Goal: Transaction & Acquisition: Book appointment/travel/reservation

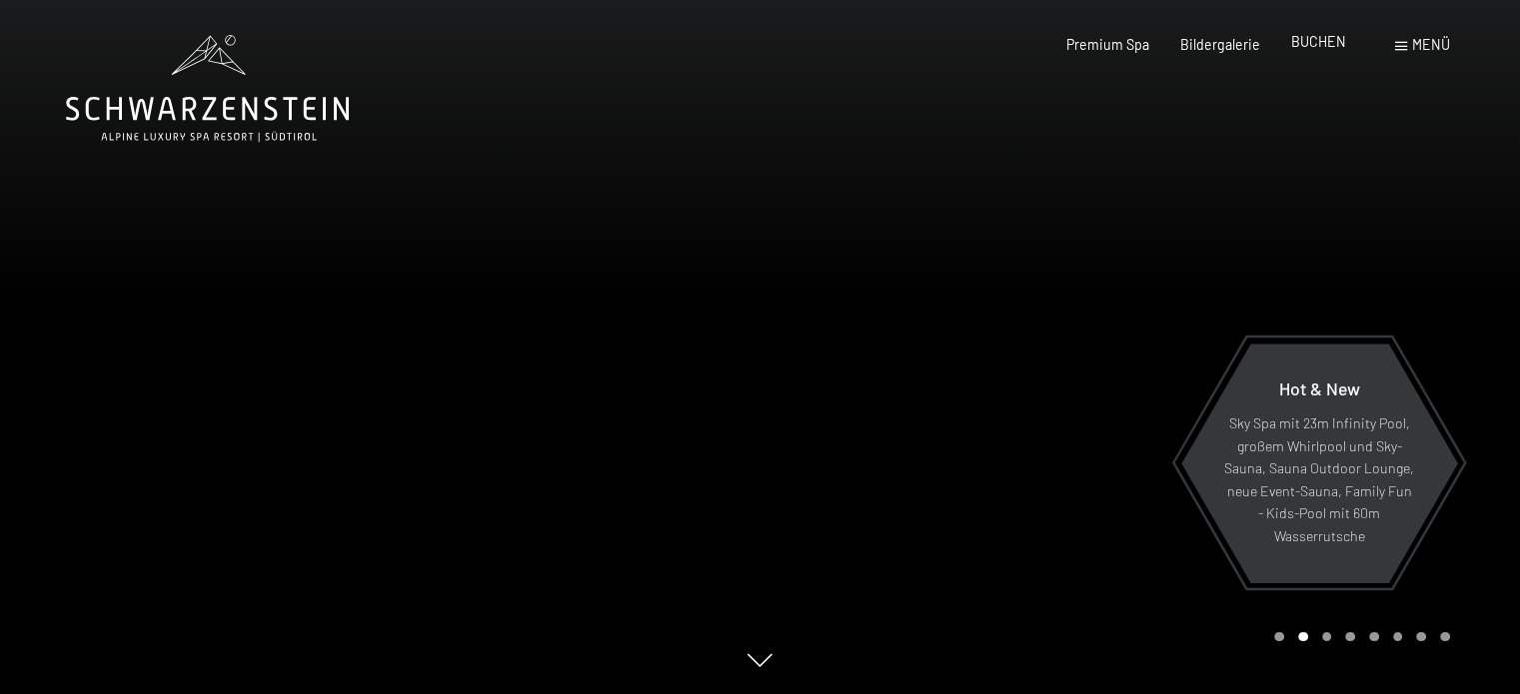
click at [1324, 41] on span "BUCHEN" at bounding box center [1318, 41] width 55 height 17
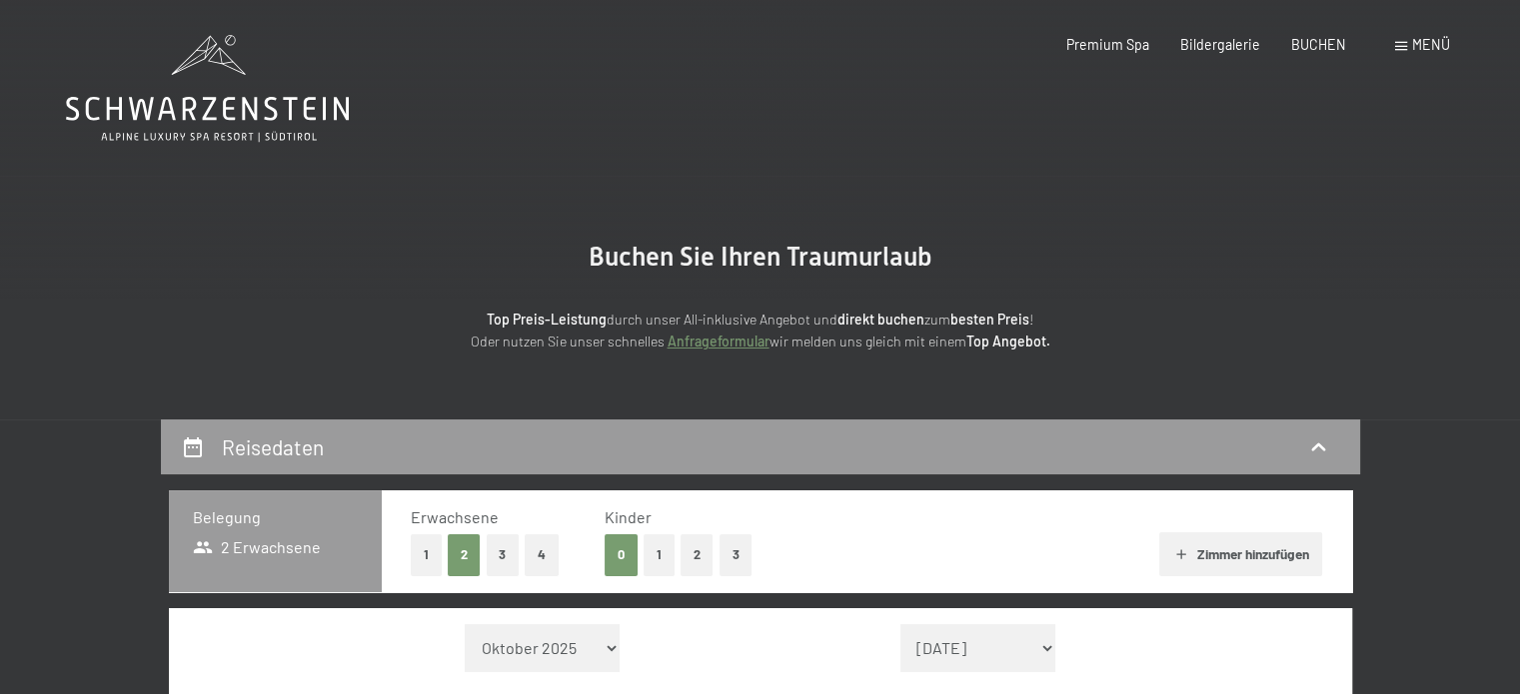
click at [1399, 40] on div "Menü" at bounding box center [1422, 45] width 55 height 20
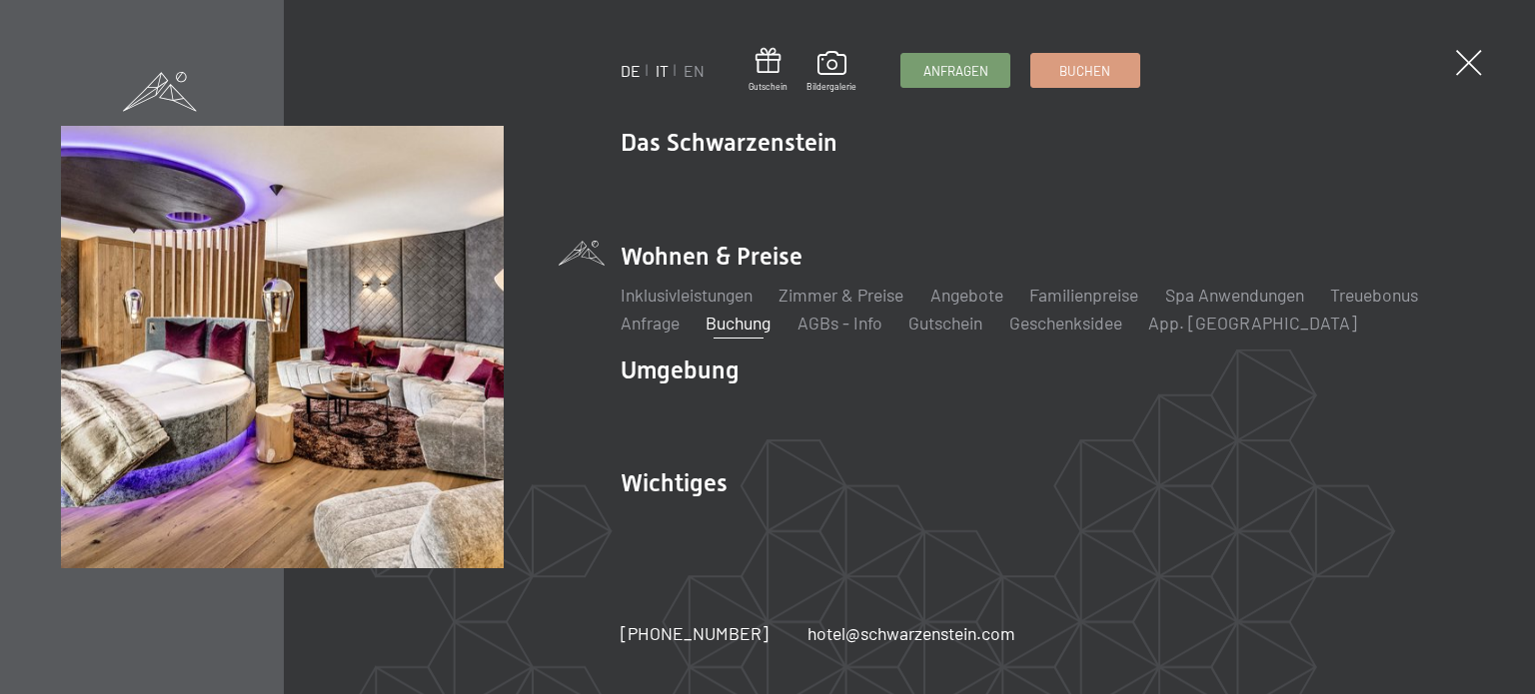
click at [661, 73] on link "IT" at bounding box center [661, 70] width 13 height 19
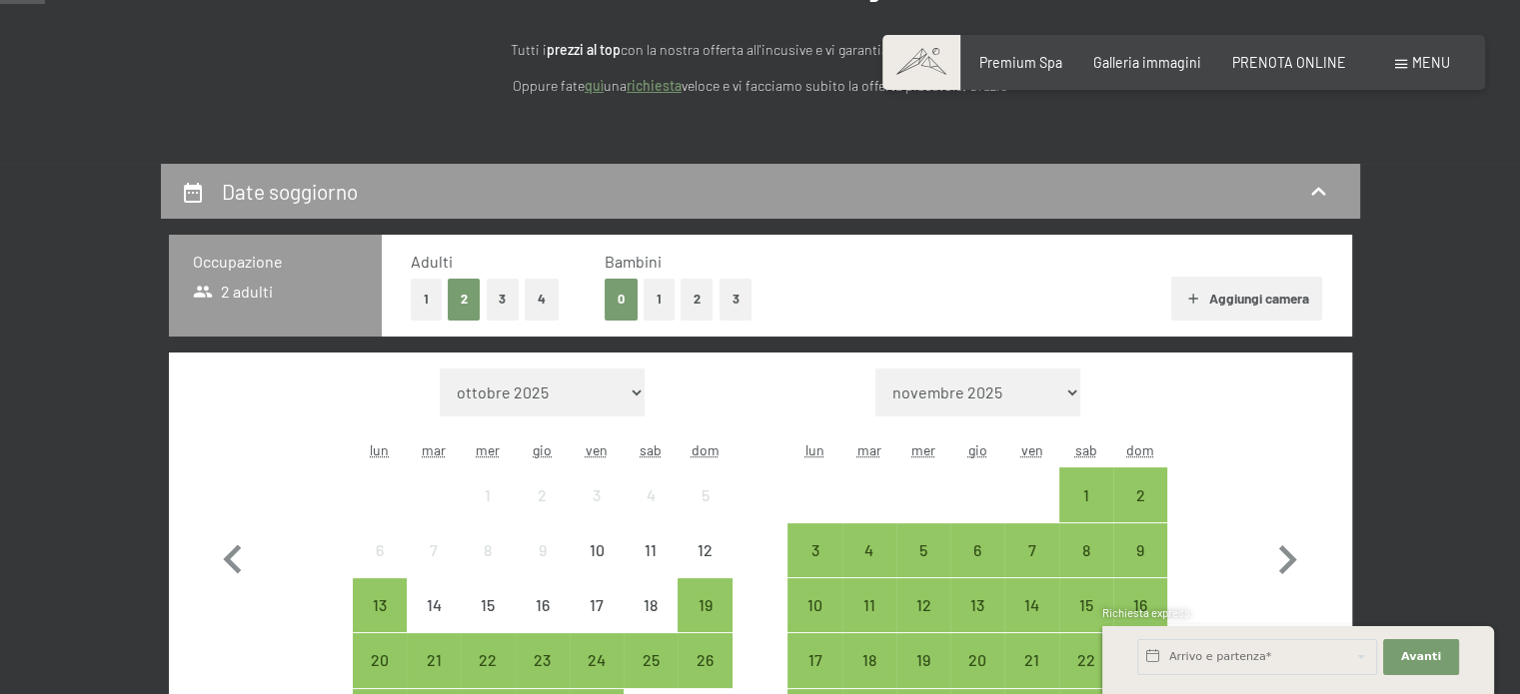
scroll to position [300, 0]
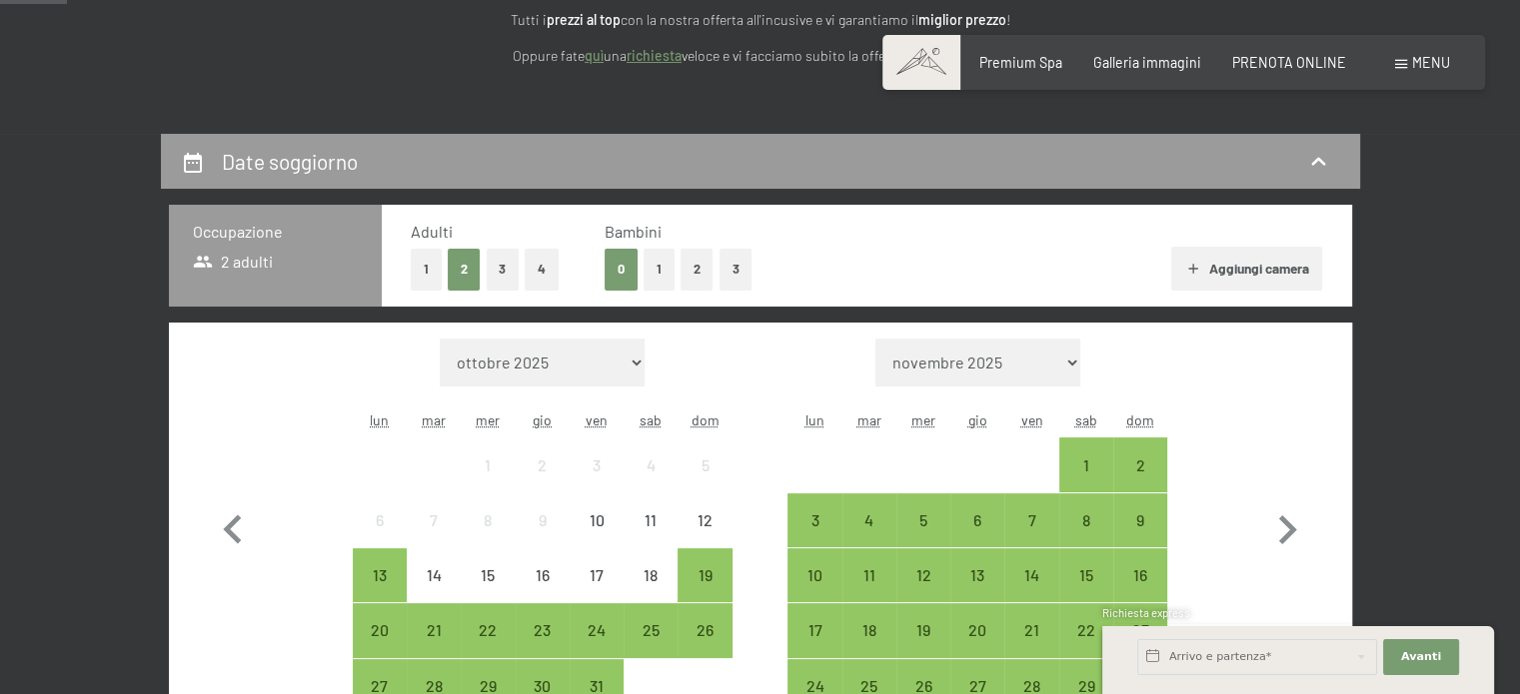
click at [701, 270] on button "2" at bounding box center [696, 269] width 33 height 41
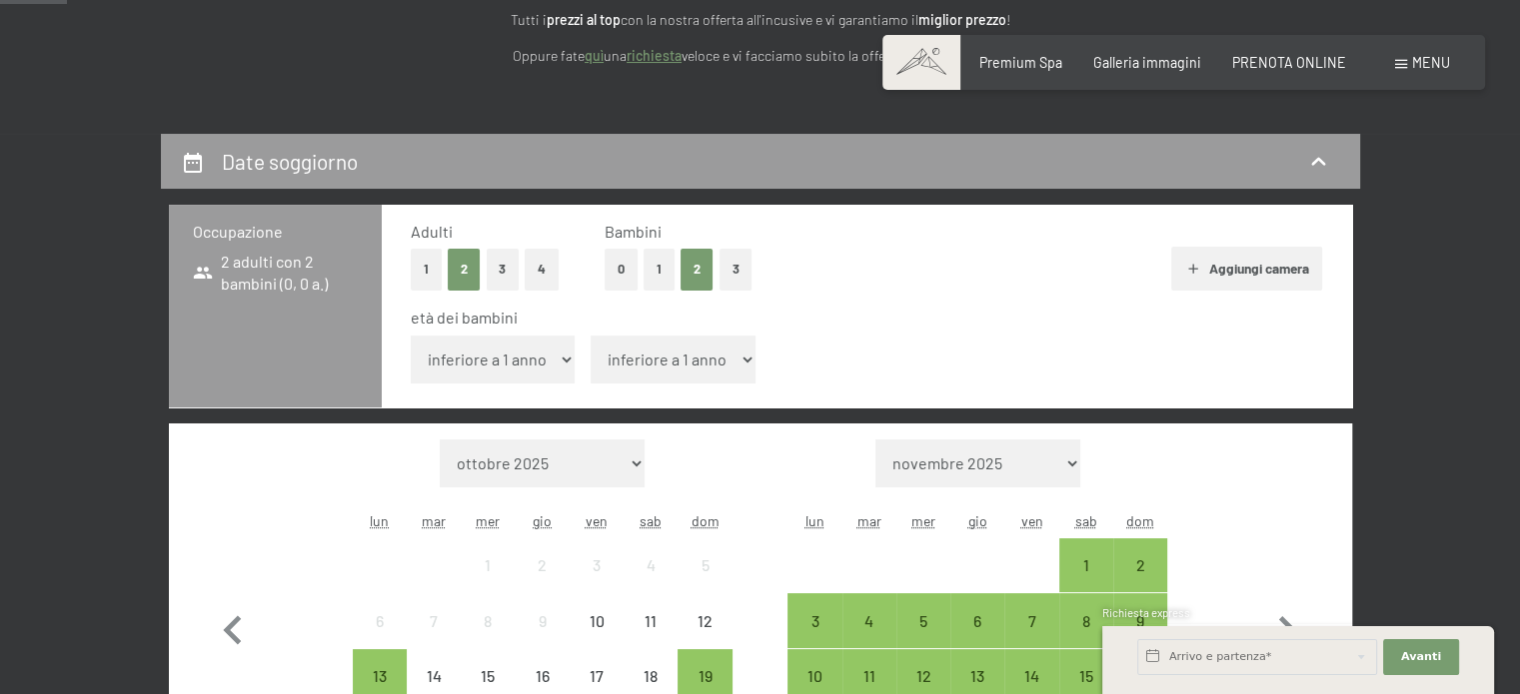
click at [538, 359] on select "inferiore a 1 anno 1 anno 2 anni 3 anni 4 anni 5 anni 6 anni 7 anni 8 anni 9 an…" at bounding box center [493, 360] width 165 height 48
select select "5"
click at [411, 336] on select "inferiore a 1 anno 1 anno 2 anni 3 anni 4 anni 5 anni 6 anni 7 anni 8 anni 9 an…" at bounding box center [493, 360] width 165 height 48
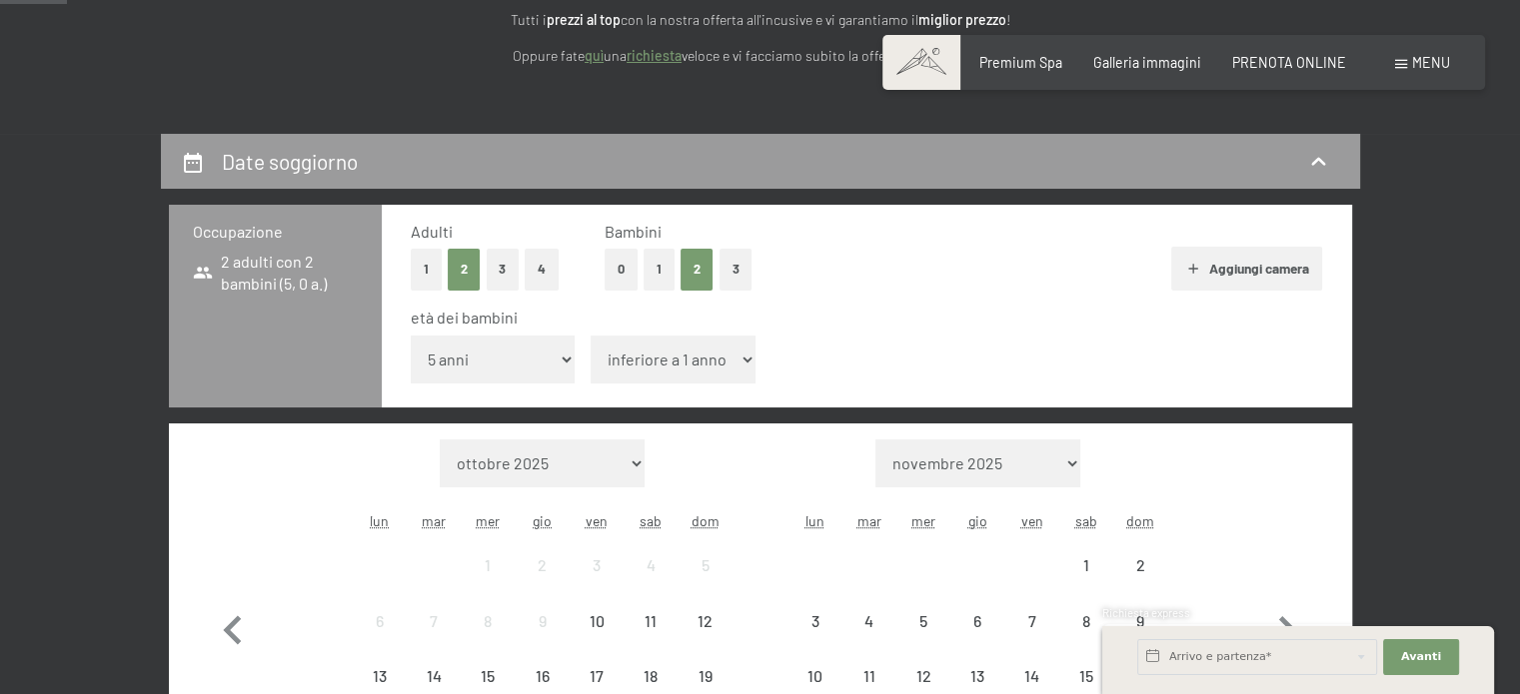
click at [647, 358] on select "inferiore a 1 anno 1 anno 2 anni 3 anni 4 anni 5 anni 6 anni 7 anni 8 anni 9 an…" at bounding box center [672, 360] width 165 height 48
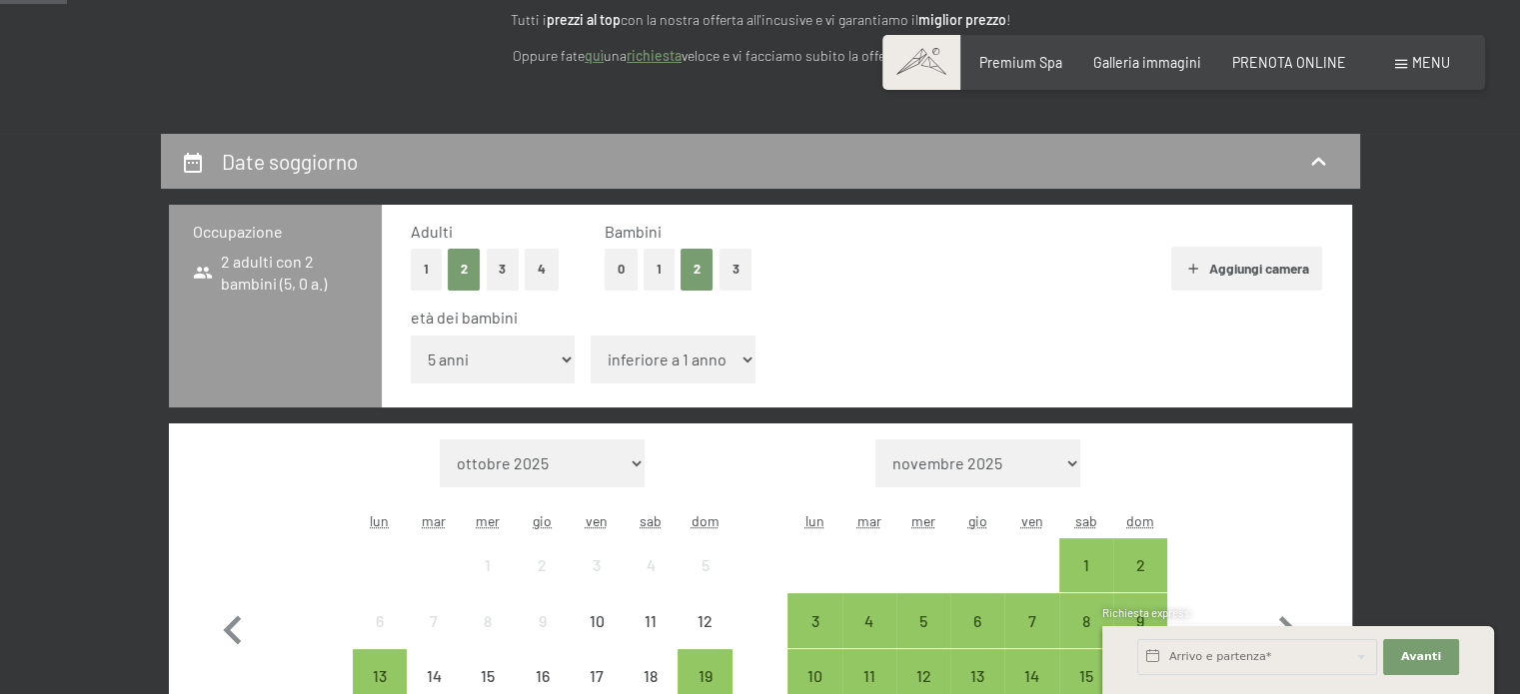
select select "11"
click at [590, 336] on select "inferiore a 1 anno 1 anno 2 anni 3 anni 4 anni 5 anni 6 anni 7 anni 8 anni 9 an…" at bounding box center [672, 360] width 165 height 48
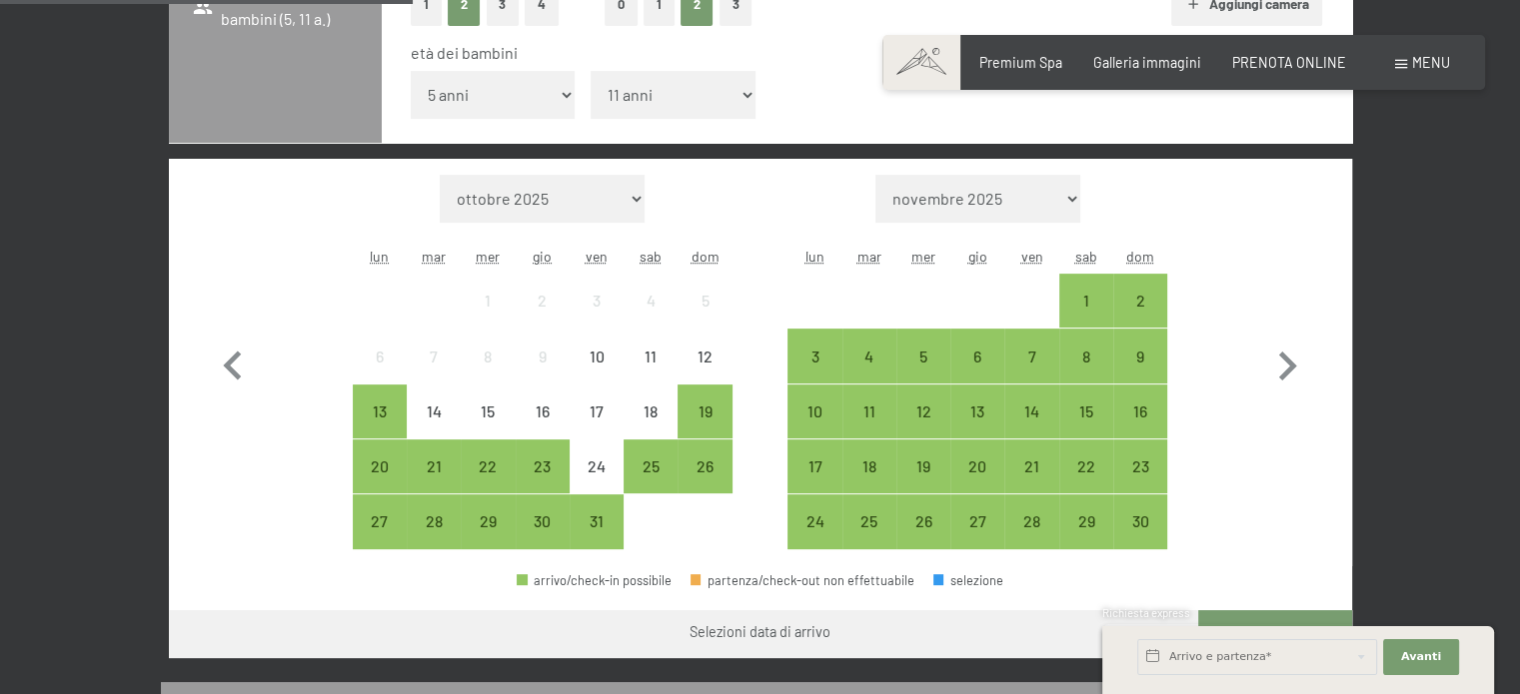
scroll to position [599, 0]
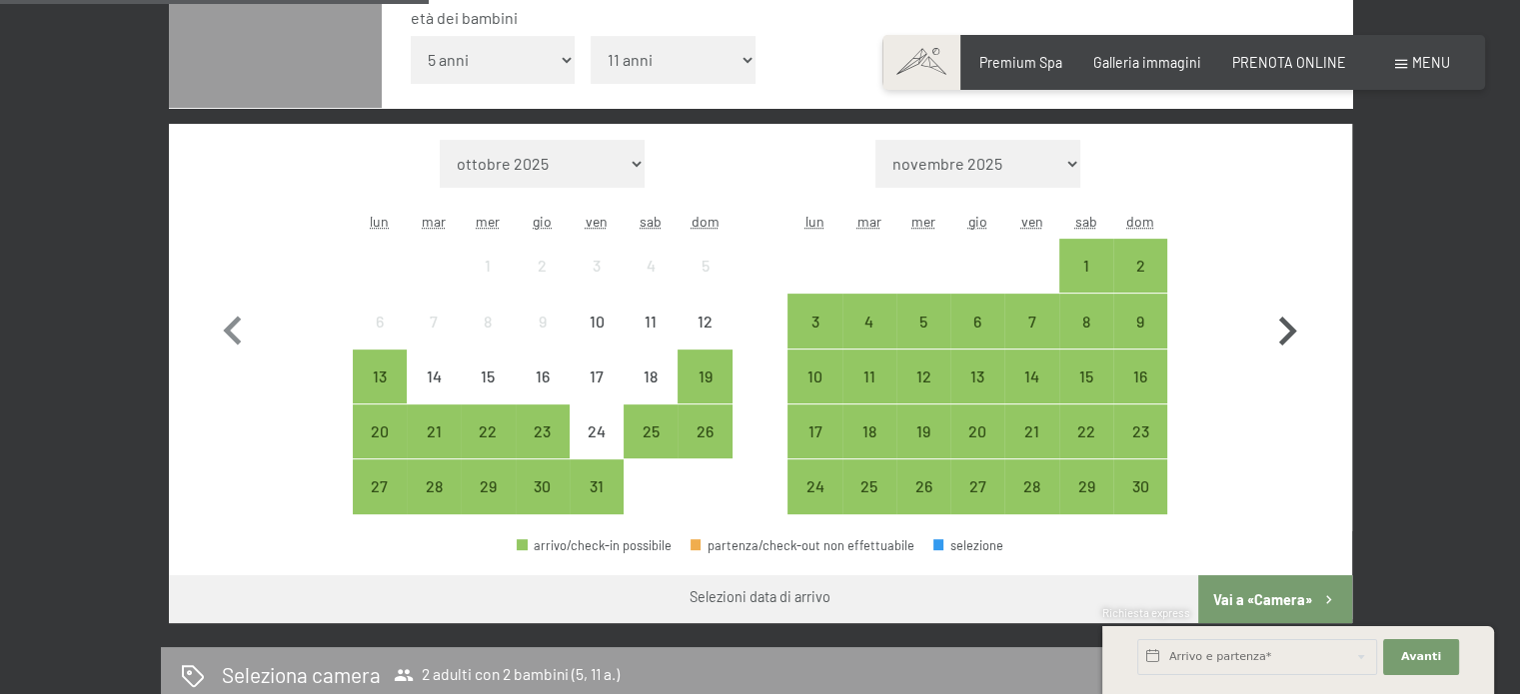
click at [1289, 322] on icon "button" at bounding box center [1287, 332] width 58 height 58
select select "2025-11-01"
select select "2025-12-01"
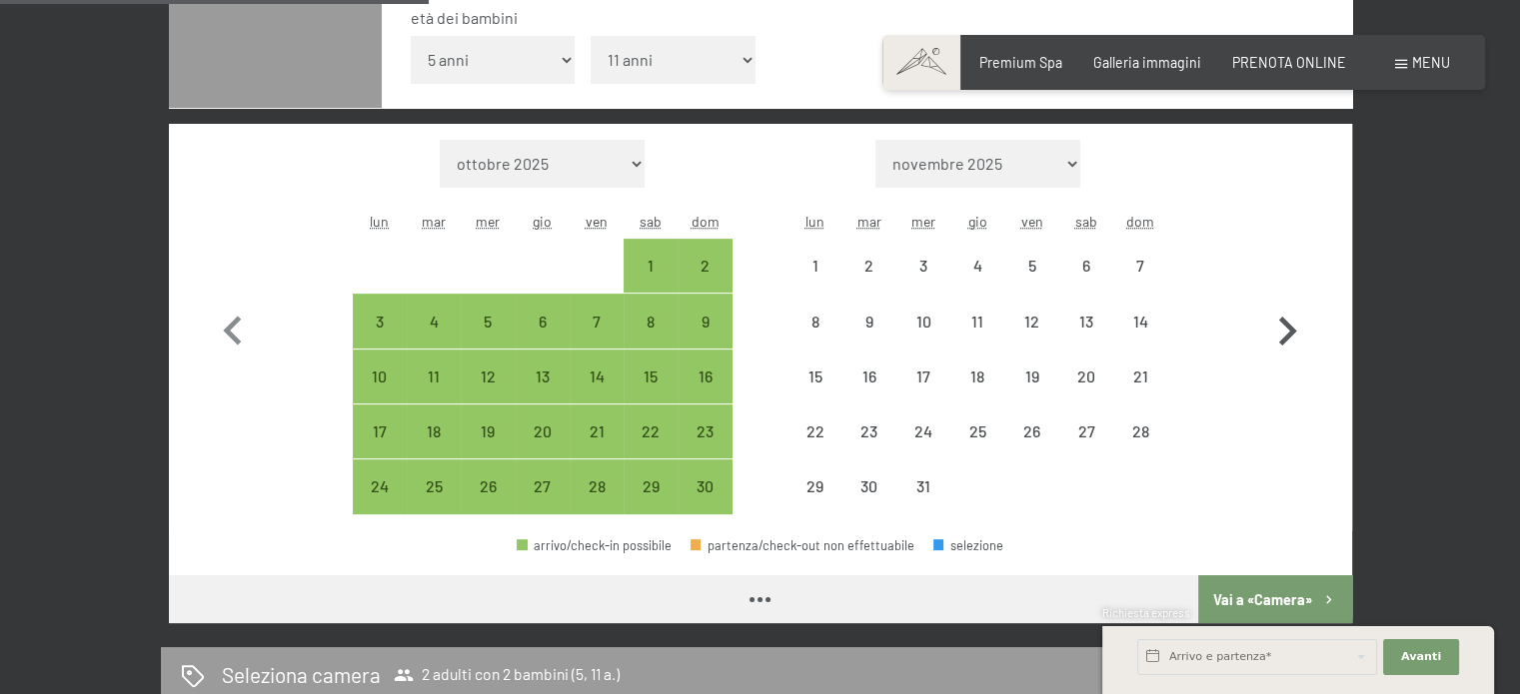
click at [1289, 322] on icon "button" at bounding box center [1287, 332] width 58 height 58
select select "2025-12-01"
select select "2026-01-01"
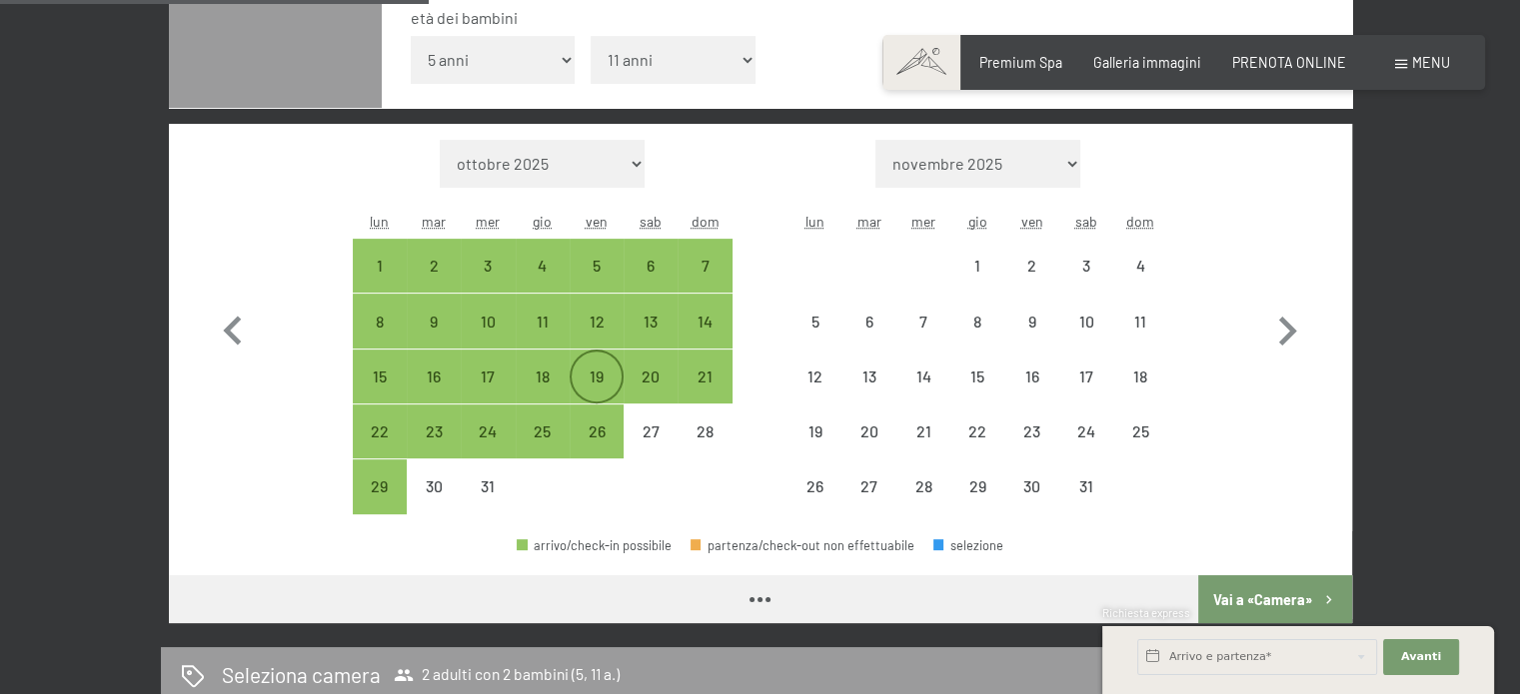
select select "2025-12-01"
select select "2026-01-01"
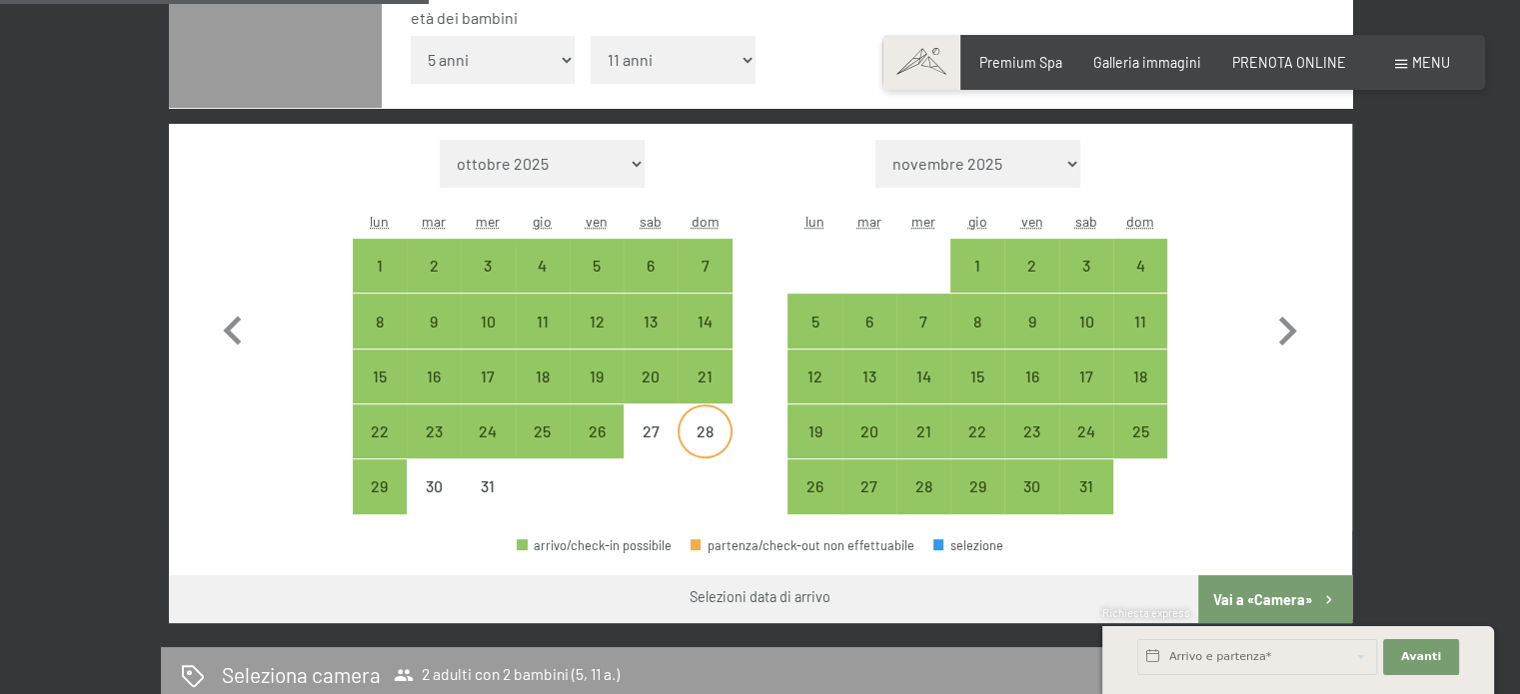
click at [692, 427] on div "28" at bounding box center [704, 449] width 50 height 50
select select "2025-12-01"
select select "2026-01-01"
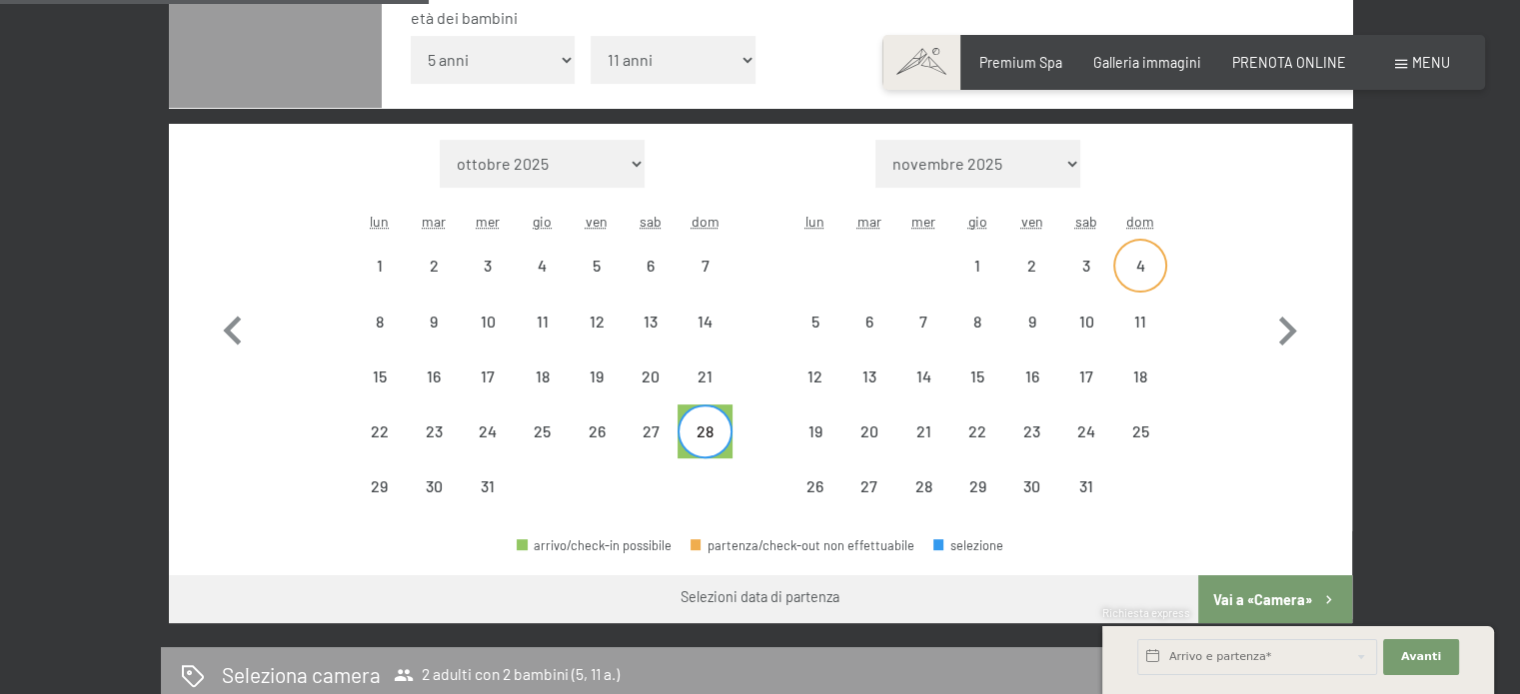
click at [1131, 252] on div "4" at bounding box center [1140, 266] width 50 height 50
select select "2025-12-01"
select select "2026-01-01"
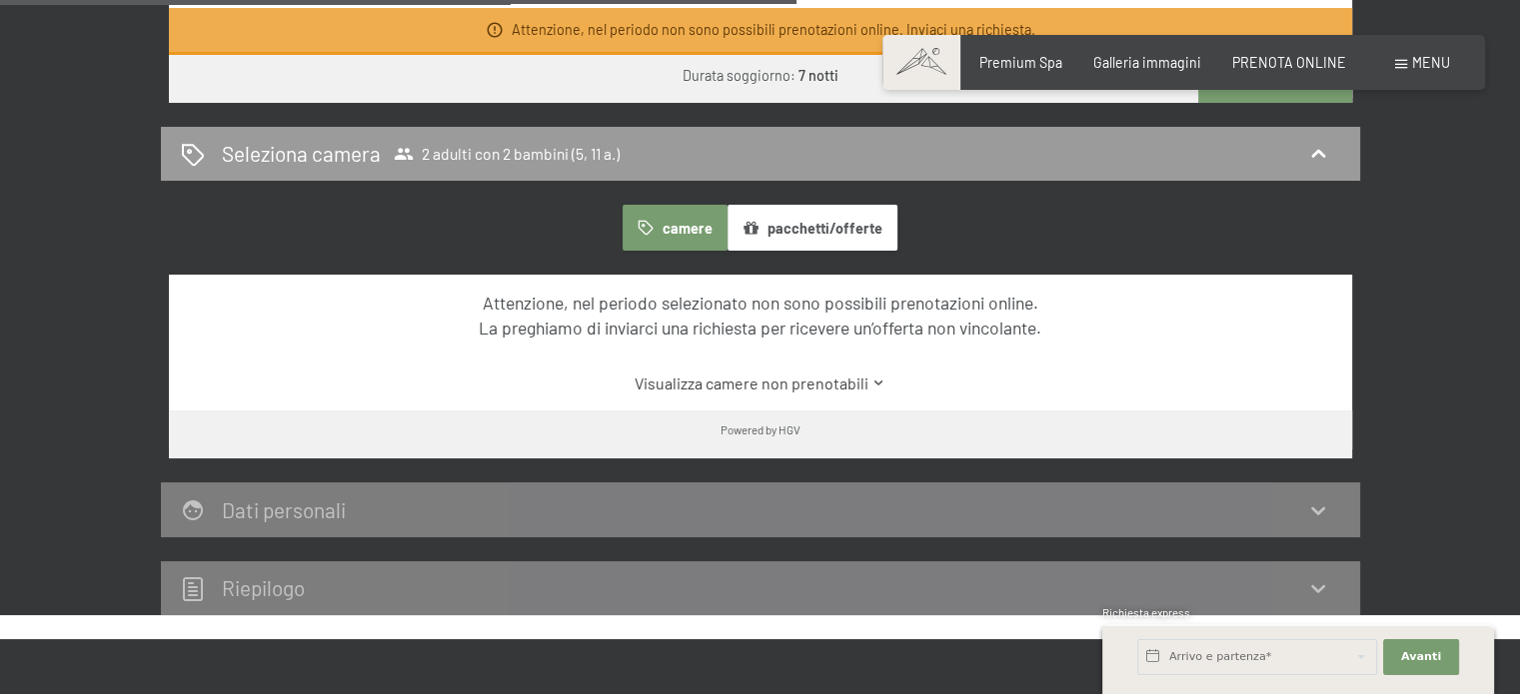
scroll to position [1199, 0]
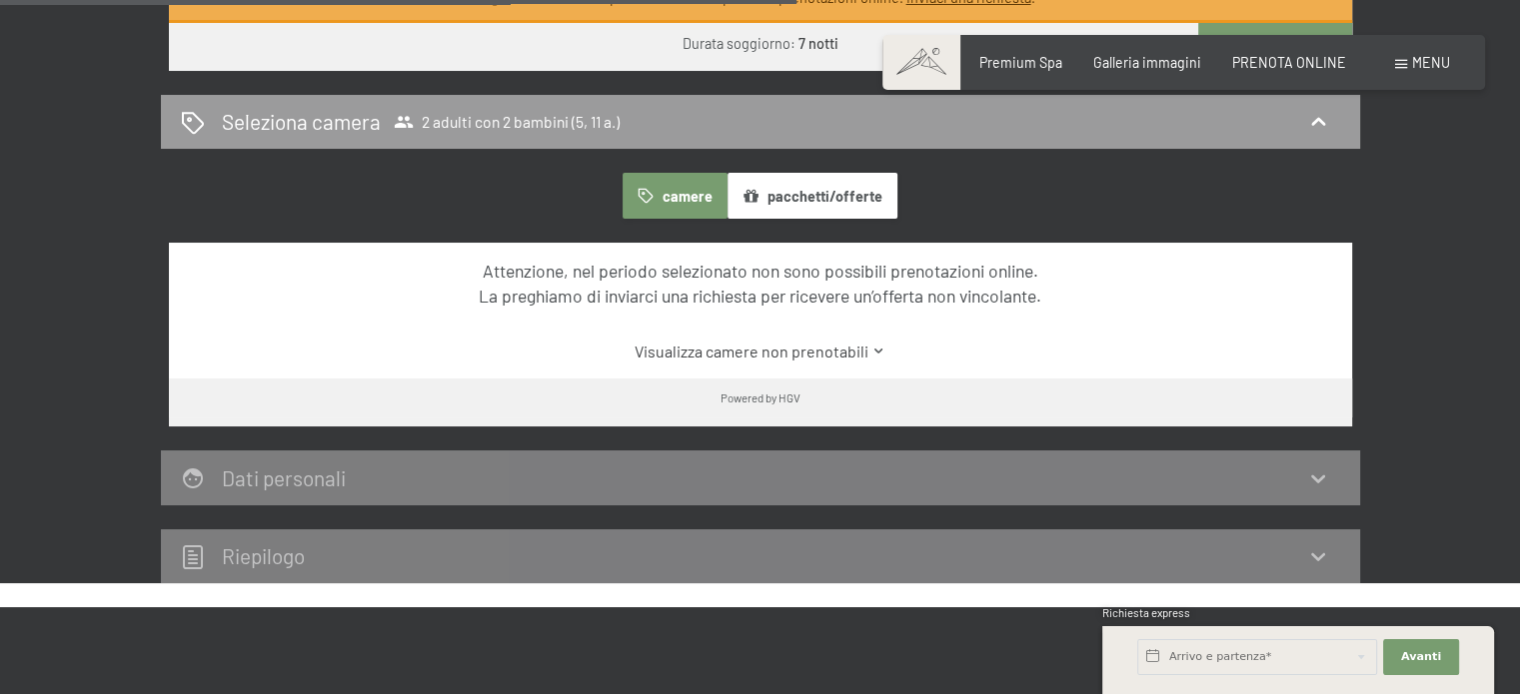
click at [803, 347] on link "Visualizza camere non prenotabili" at bounding box center [760, 352] width 1112 height 22
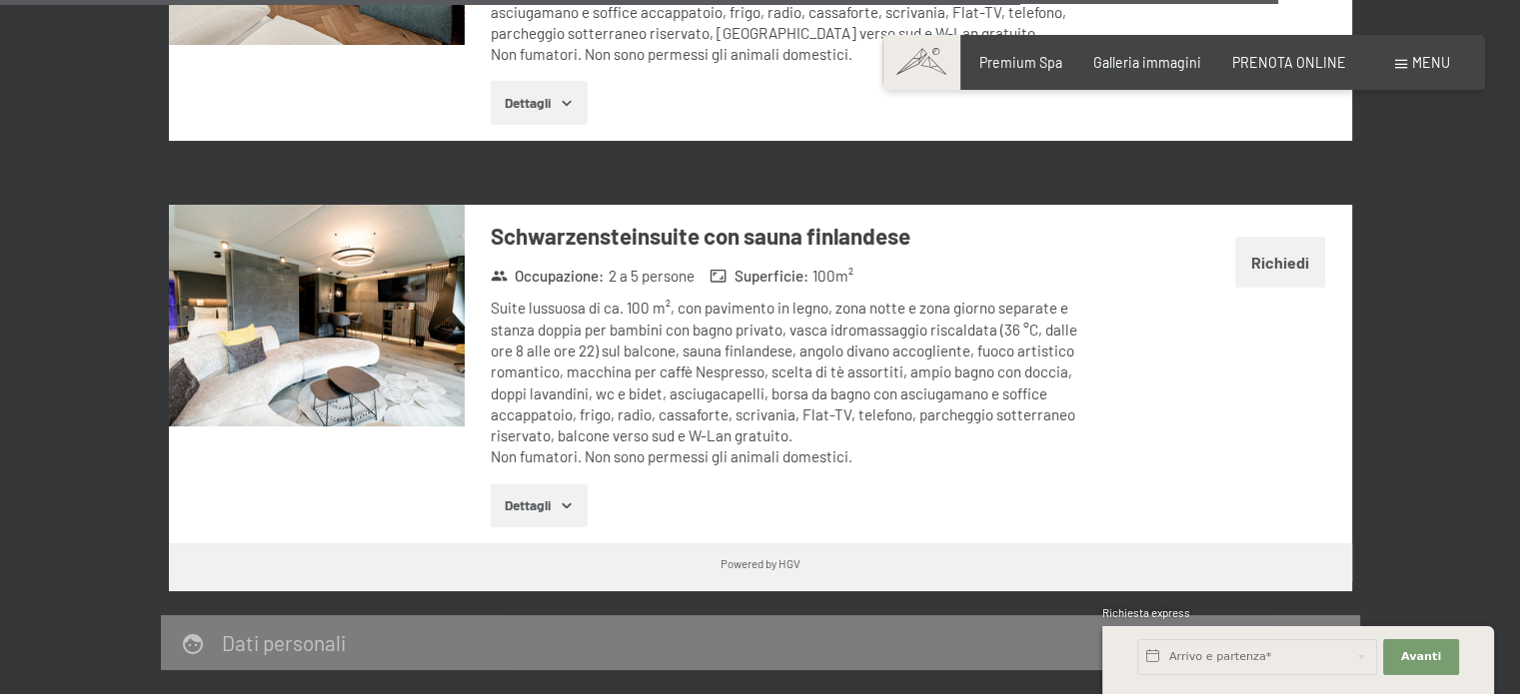
scroll to position [5995, 0]
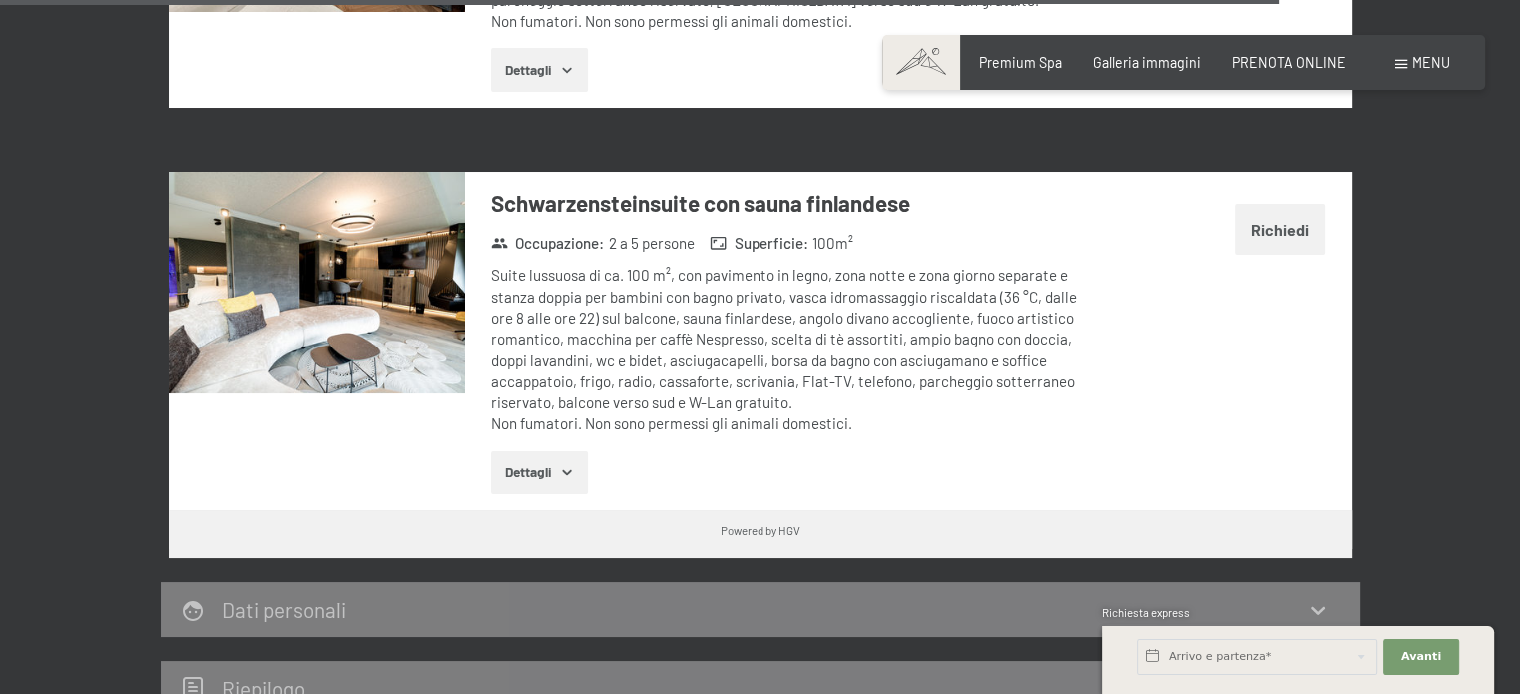
click at [546, 452] on button "Dettagli" at bounding box center [539, 474] width 97 height 44
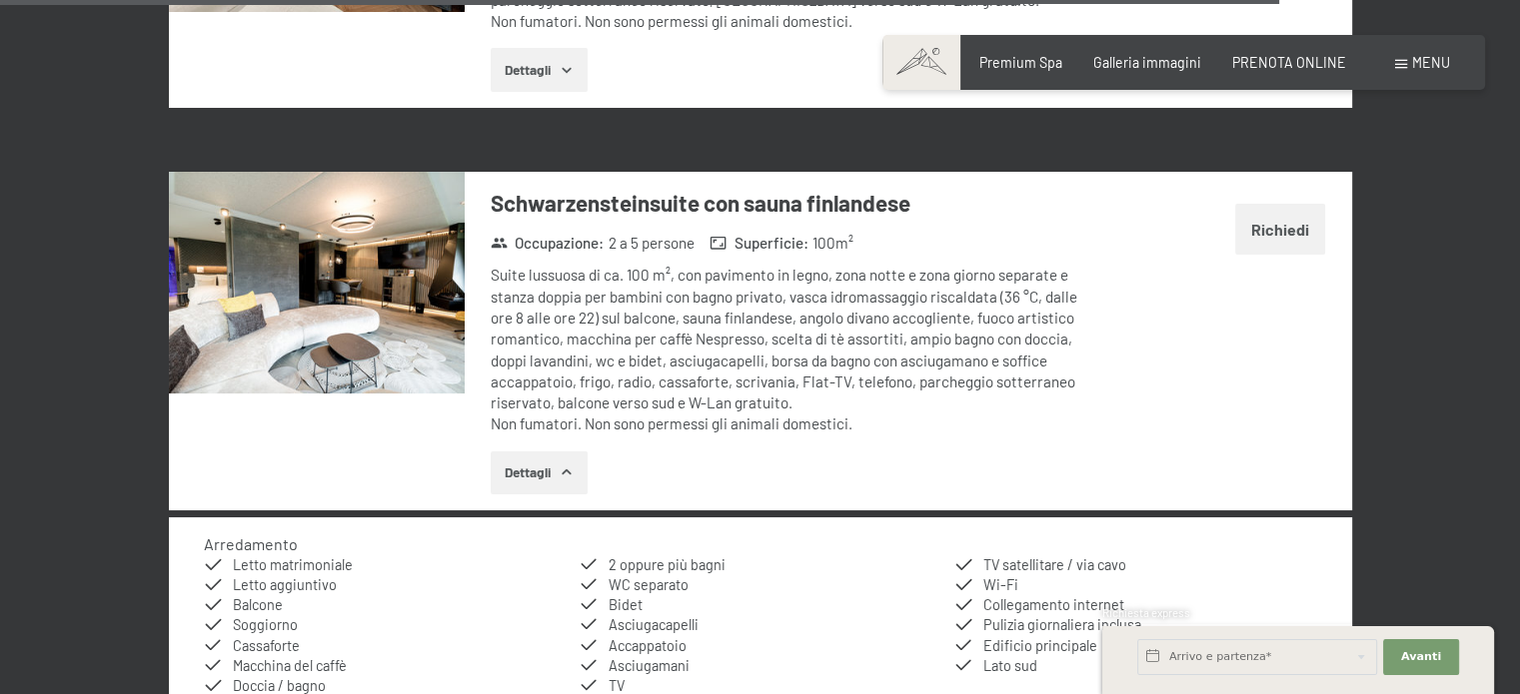
click at [319, 242] on img at bounding box center [317, 283] width 296 height 222
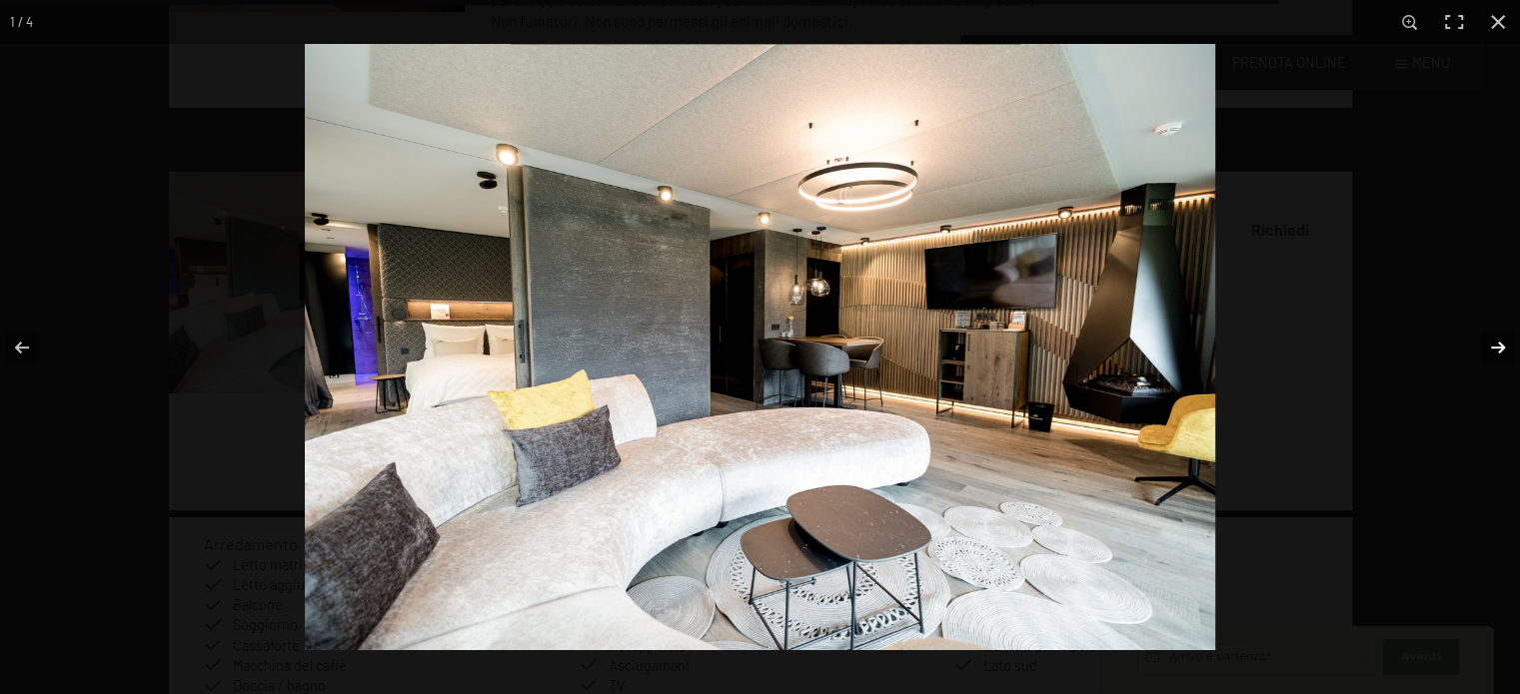
click at [1492, 346] on button "button" at bounding box center [1485, 348] width 70 height 100
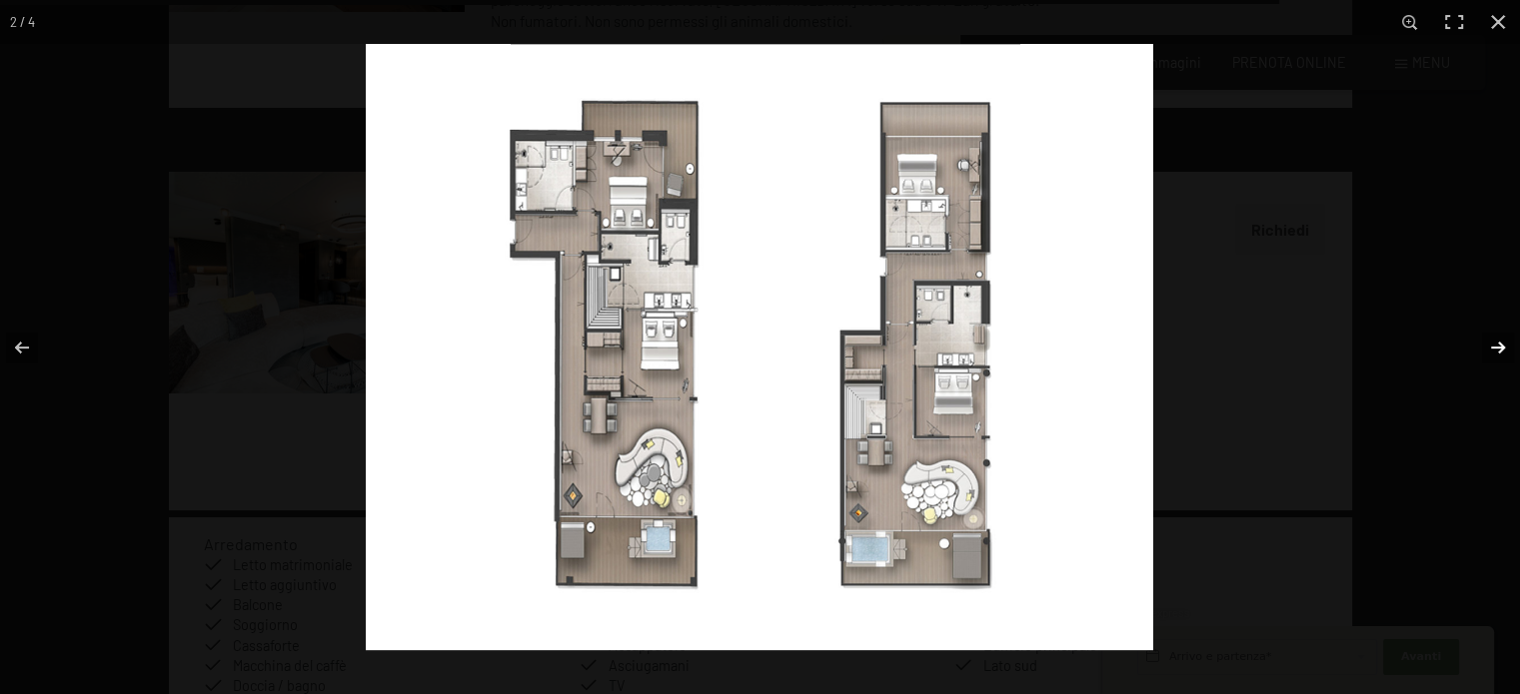
click at [1509, 345] on button "button" at bounding box center [1485, 348] width 70 height 100
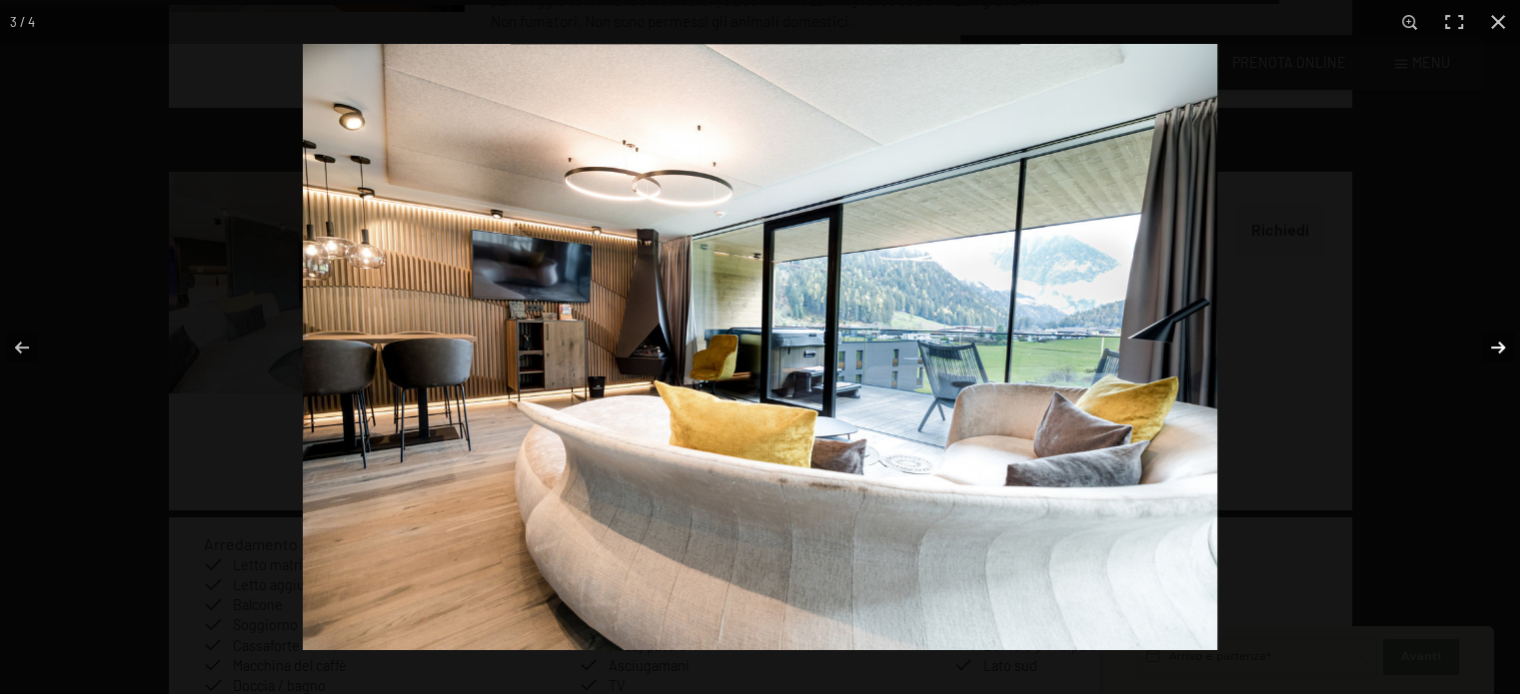
click at [1509, 345] on button "button" at bounding box center [1485, 348] width 70 height 100
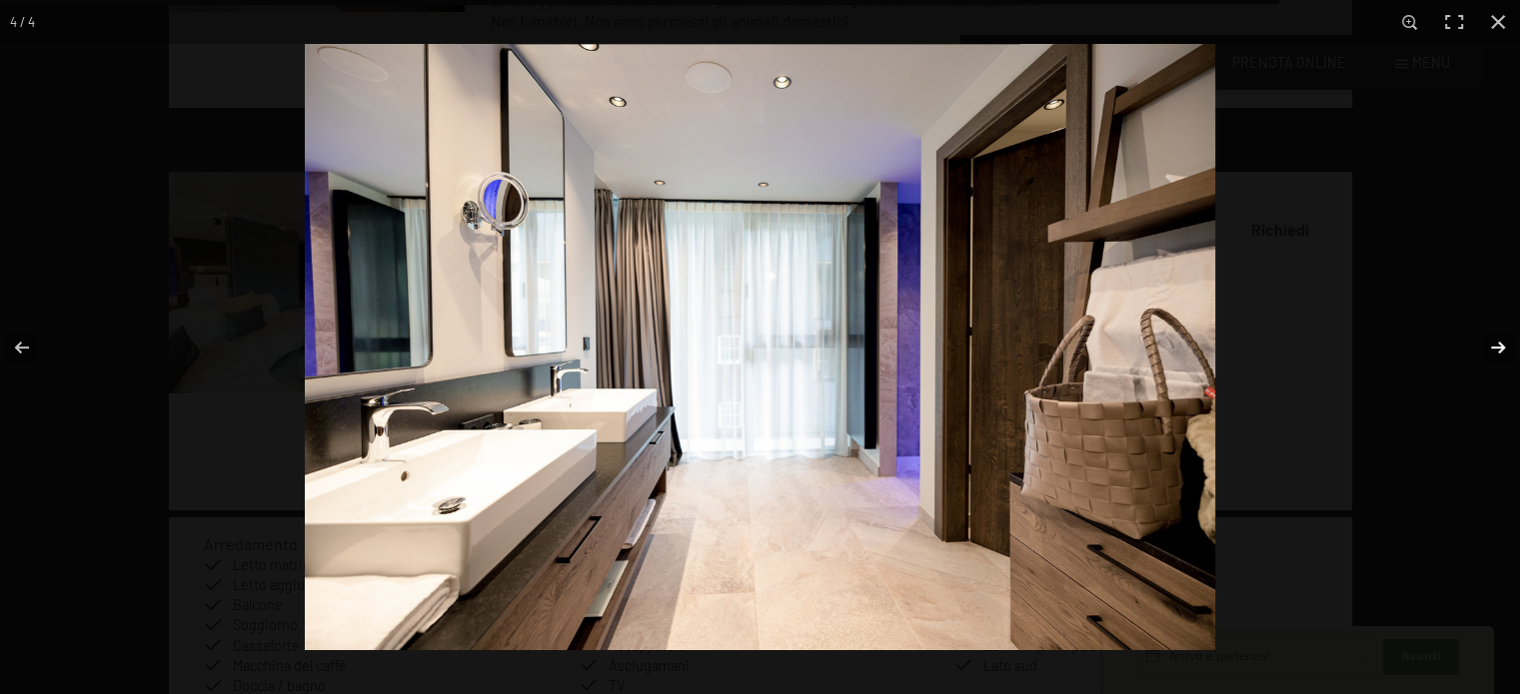
click at [1509, 345] on button "button" at bounding box center [1485, 348] width 70 height 100
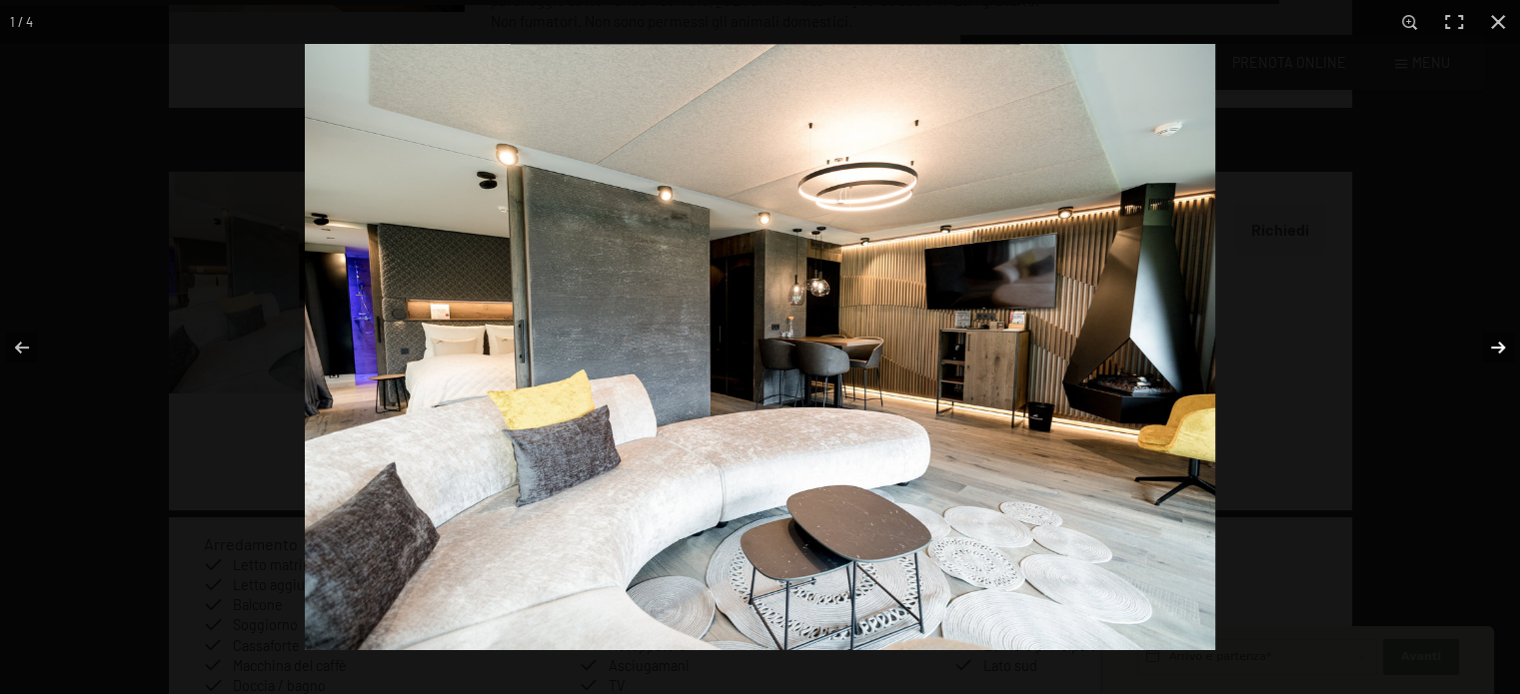
click at [1509, 345] on button "button" at bounding box center [1485, 348] width 70 height 100
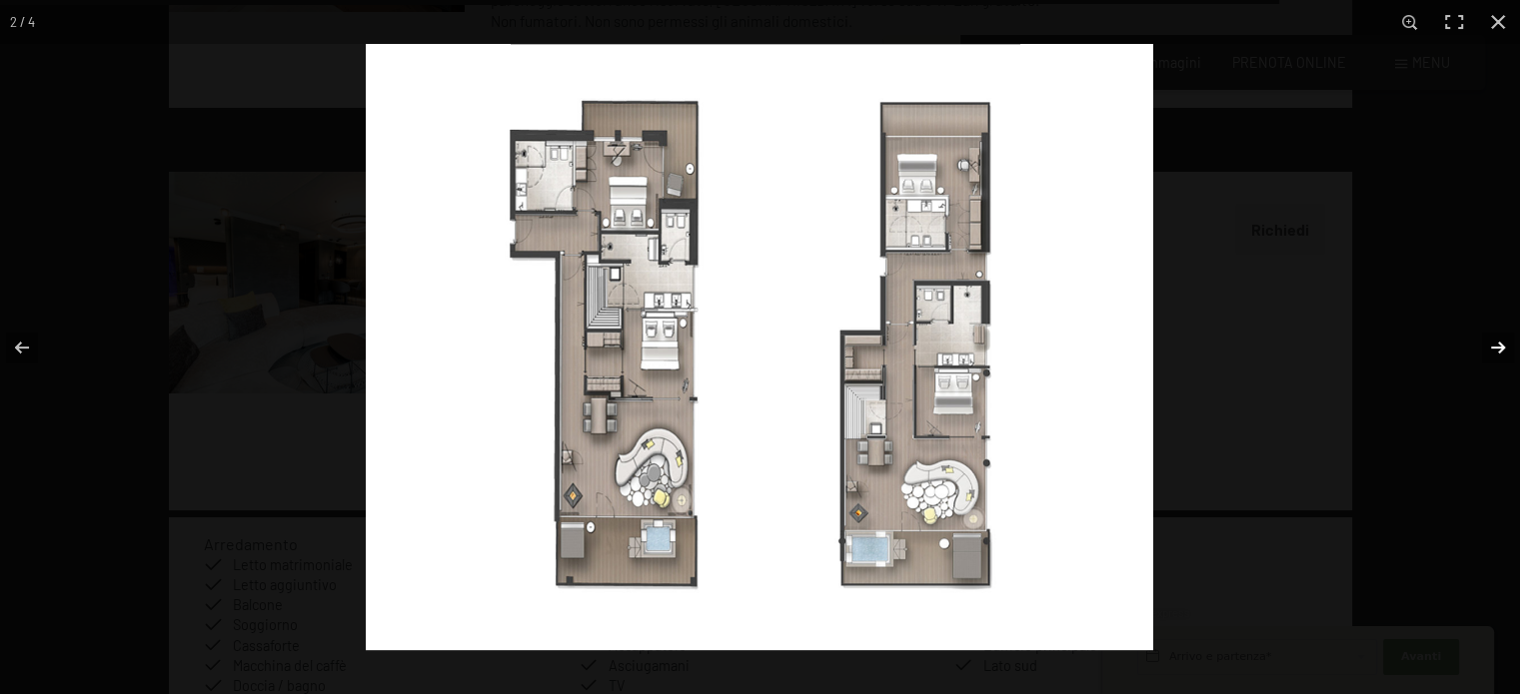
click at [1509, 345] on button "button" at bounding box center [1485, 348] width 70 height 100
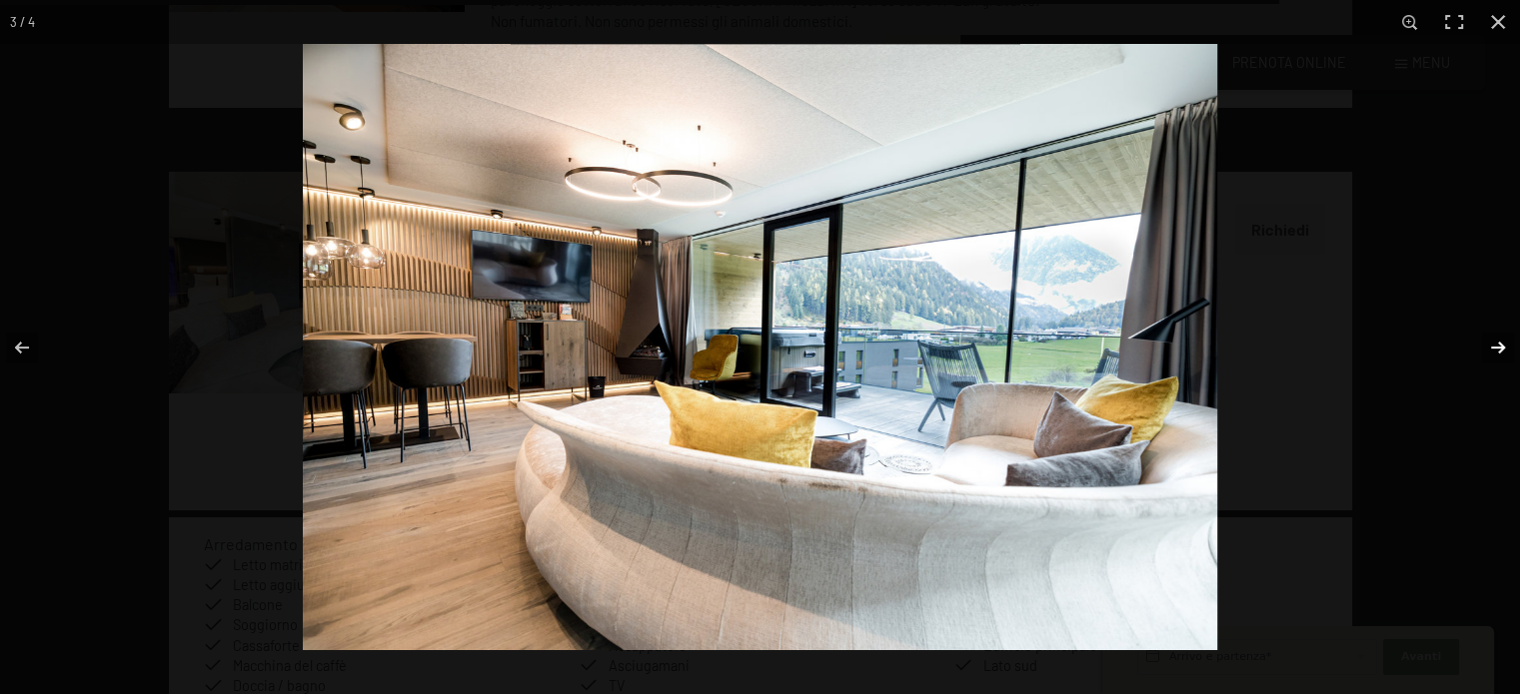
click at [1509, 345] on button "button" at bounding box center [1485, 348] width 70 height 100
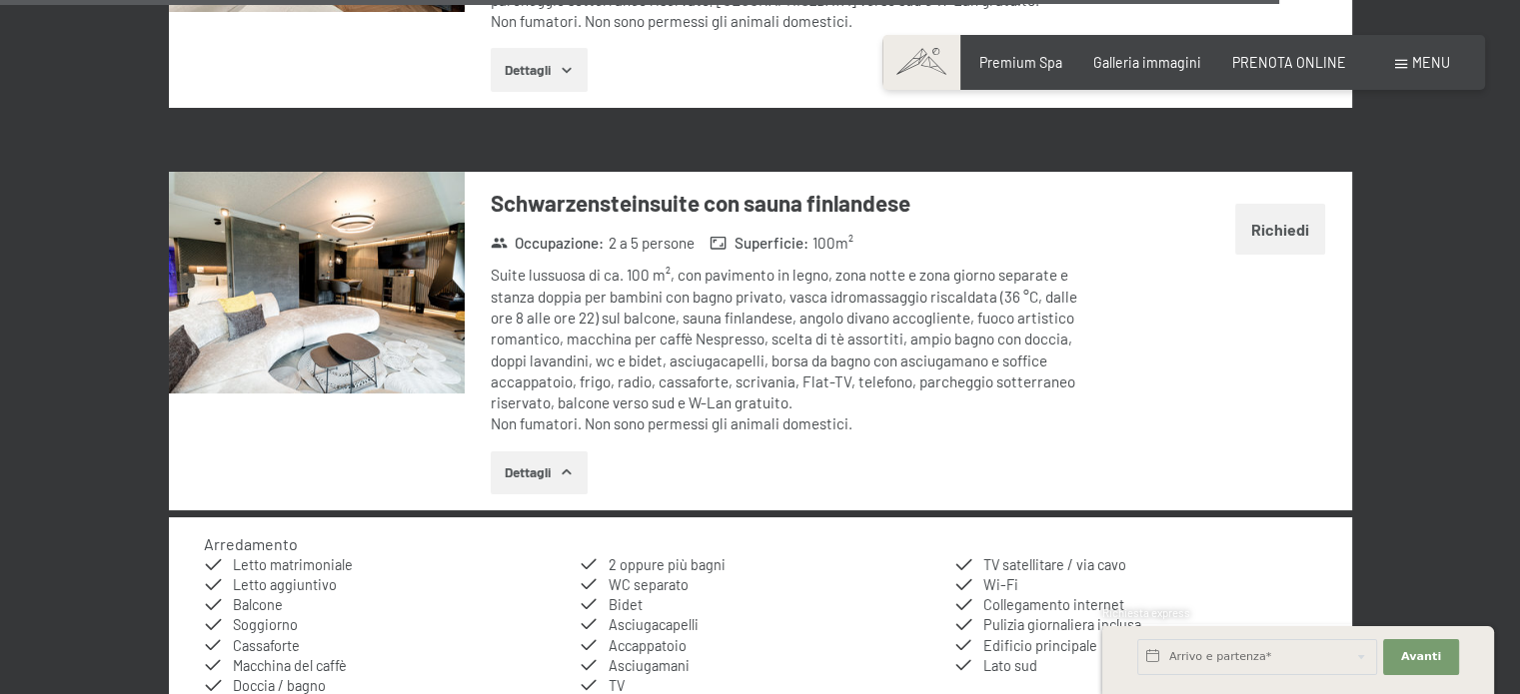
click at [0, 0] on button "button" at bounding box center [0, 0] width 0 height 0
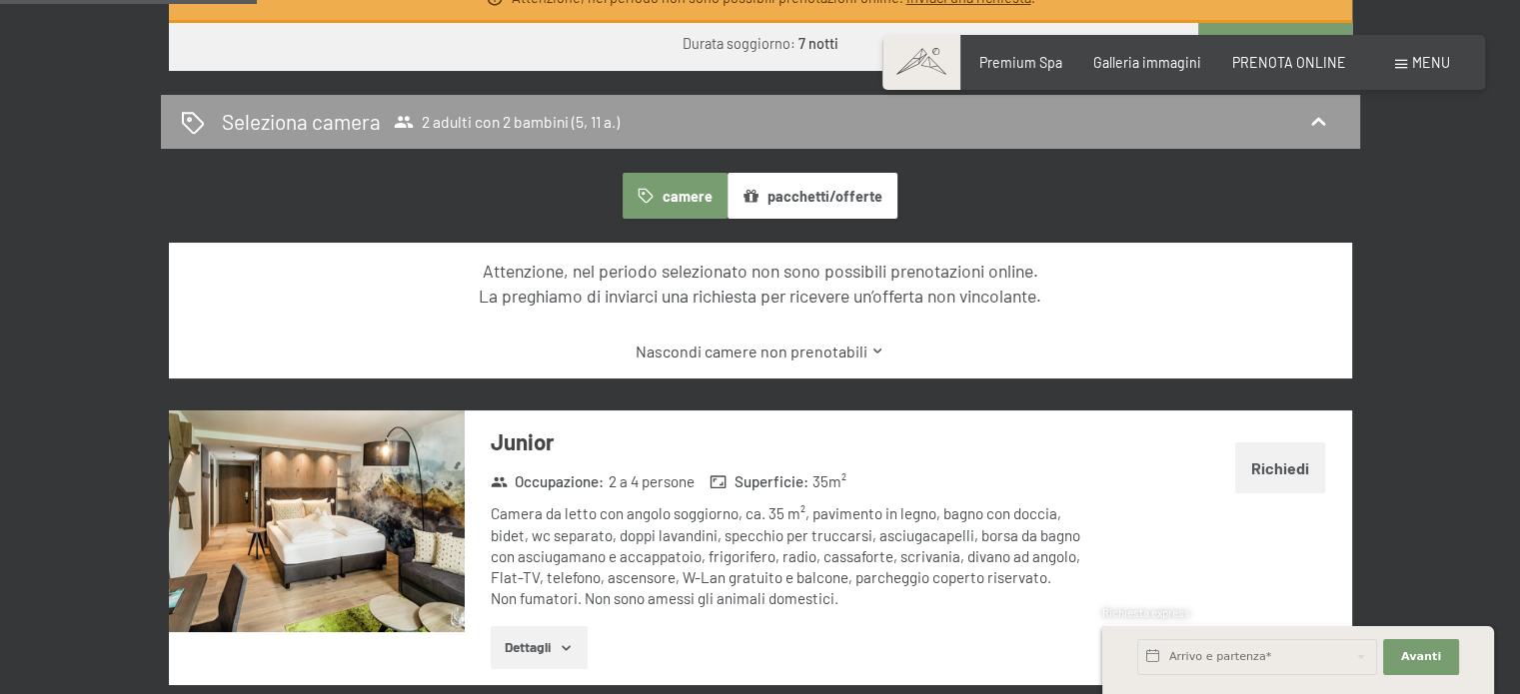
scroll to position [1299, 0]
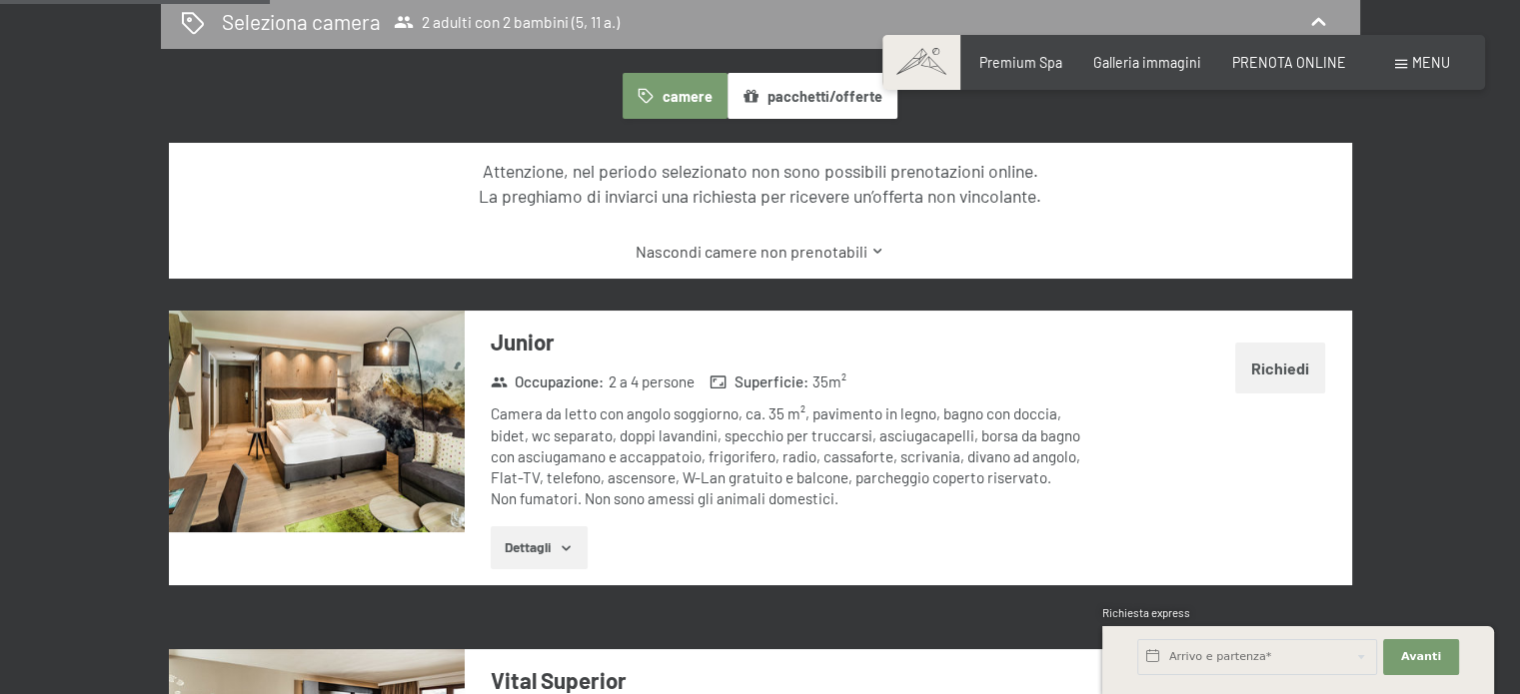
click at [544, 540] on button "Dettagli" at bounding box center [539, 549] width 97 height 44
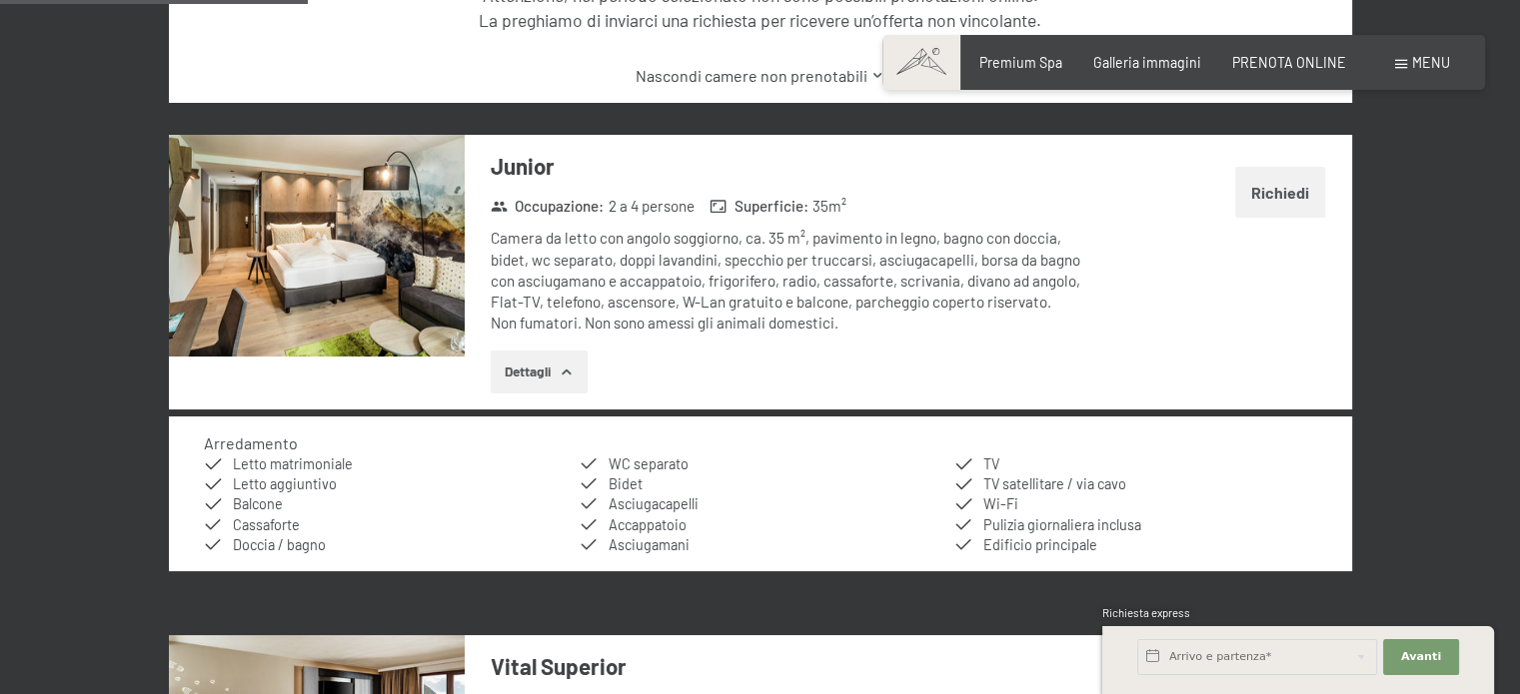
scroll to position [1599, 0]
